Goal: Navigation & Orientation: Understand site structure

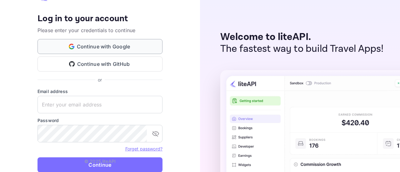
click at [96, 45] on button "Continue with Google" at bounding box center [100, 46] width 125 height 15
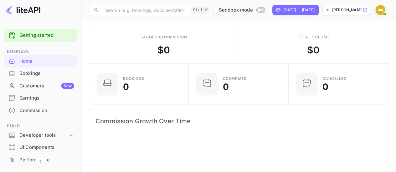
click at [26, 61] on div "Home" at bounding box center [46, 61] width 55 height 7
click at [252, 8] on input "Switch to Production mode" at bounding box center [258, 10] width 13 height 4
checkbox input "false"
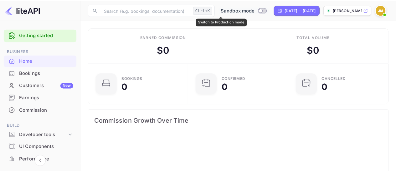
scroll to position [97, 91]
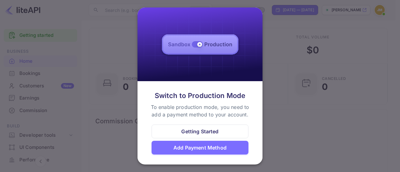
click at [116, 46] on div at bounding box center [200, 86] width 400 height 172
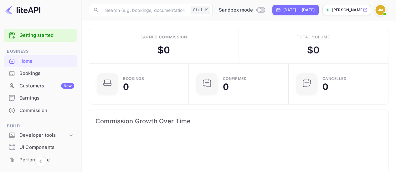
click at [382, 9] on img at bounding box center [380, 10] width 10 height 10
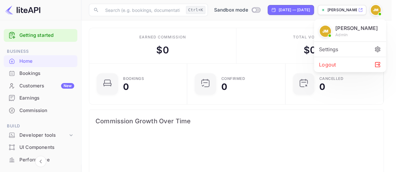
scroll to position [97, 91]
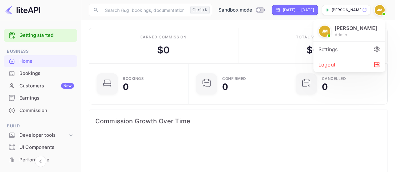
click at [382, 9] on div at bounding box center [200, 86] width 400 height 172
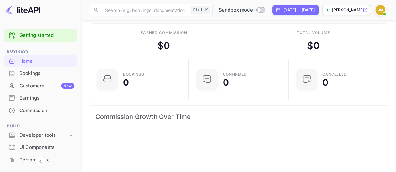
scroll to position [0, 0]
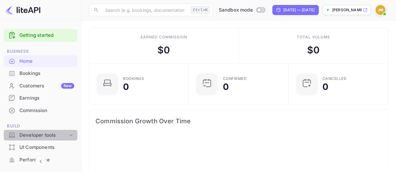
click at [41, 137] on div "Developer tools" at bounding box center [43, 135] width 48 height 7
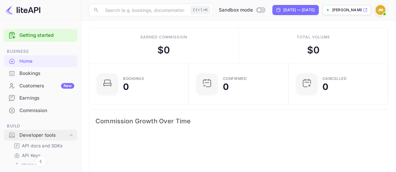
click at [41, 137] on div "Developer tools" at bounding box center [43, 135] width 48 height 7
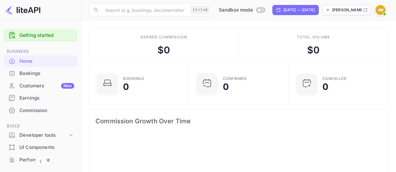
click at [40, 151] on div "UI Components" at bounding box center [46, 147] width 55 height 7
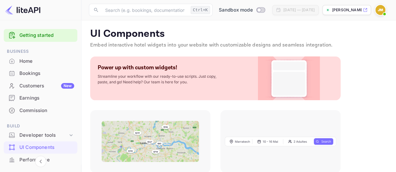
click at [30, 160] on div "Performance" at bounding box center [46, 160] width 55 height 7
